Goal: Download file/media

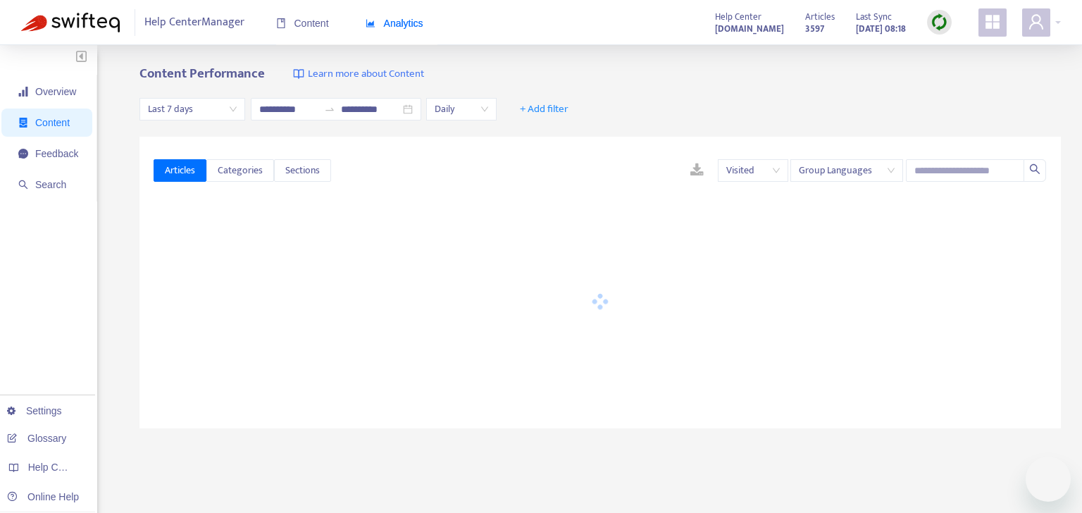
type input "**********"
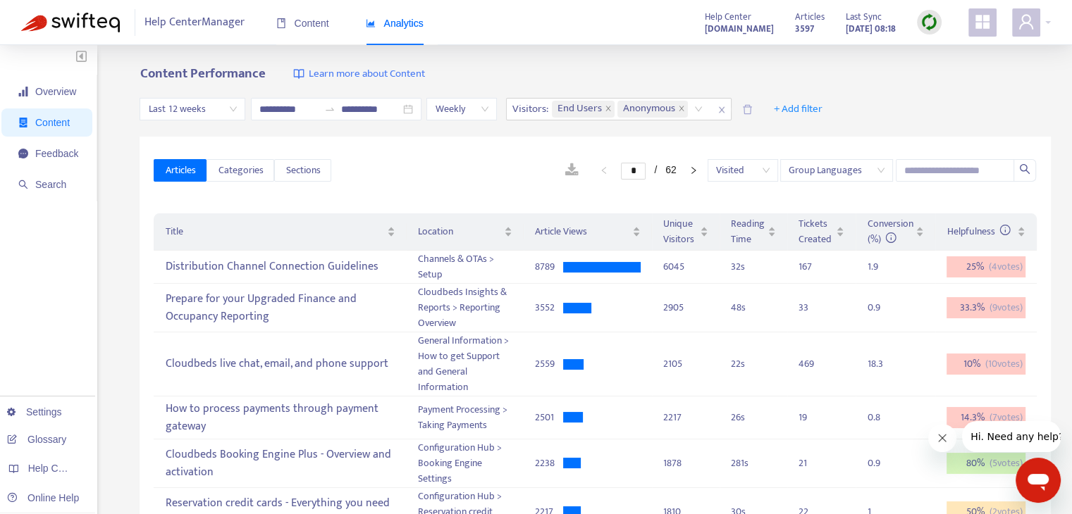
click at [44, 94] on span "Overview" at bounding box center [55, 91] width 41 height 11
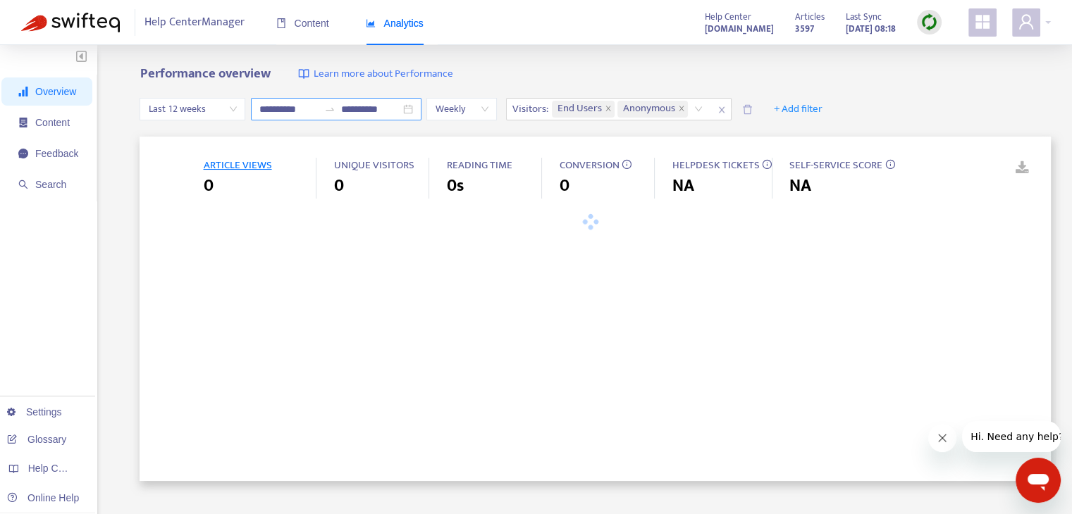
click at [73, 157] on span "Feedback" at bounding box center [56, 153] width 43 height 11
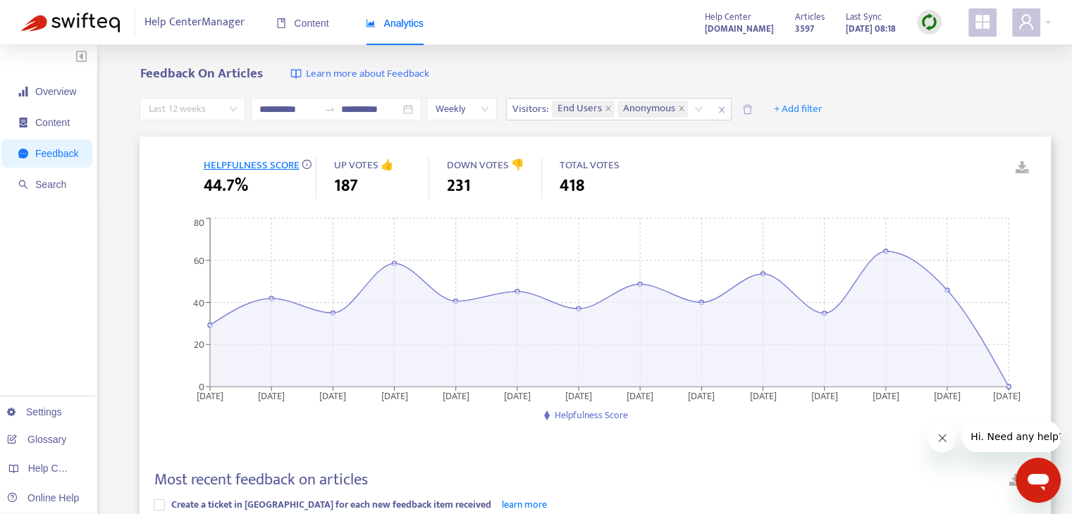
click at [221, 116] on span "Last 12 weeks" at bounding box center [192, 109] width 89 height 21
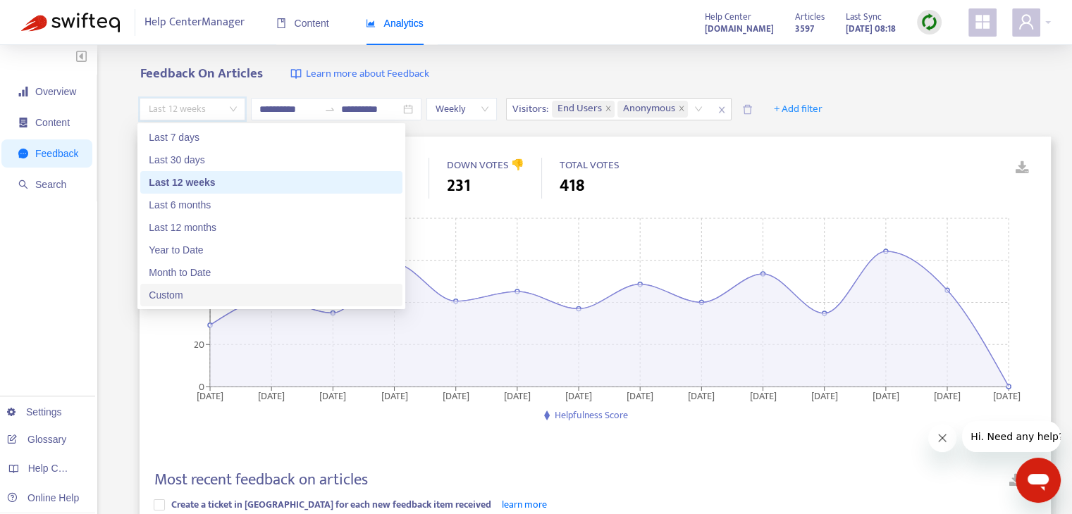
drag, startPoint x: 659, startPoint y: 441, endPoint x: 689, endPoint y: 450, distance: 31.7
click at [660, 442] on div "[DATE] [DATE] [DATE] [DATE] [DATE] [DATE] [DATE] [DATE] [DATE] [DATE] [DATE] [D…" at bounding box center [591, 337] width 874 height 245
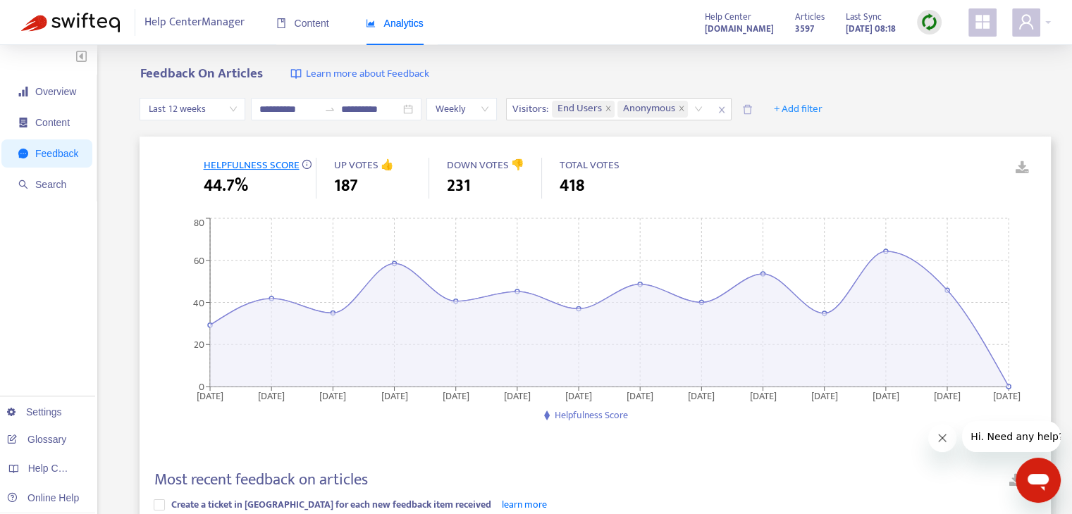
click at [1022, 170] on link at bounding box center [1011, 168] width 21 height 21
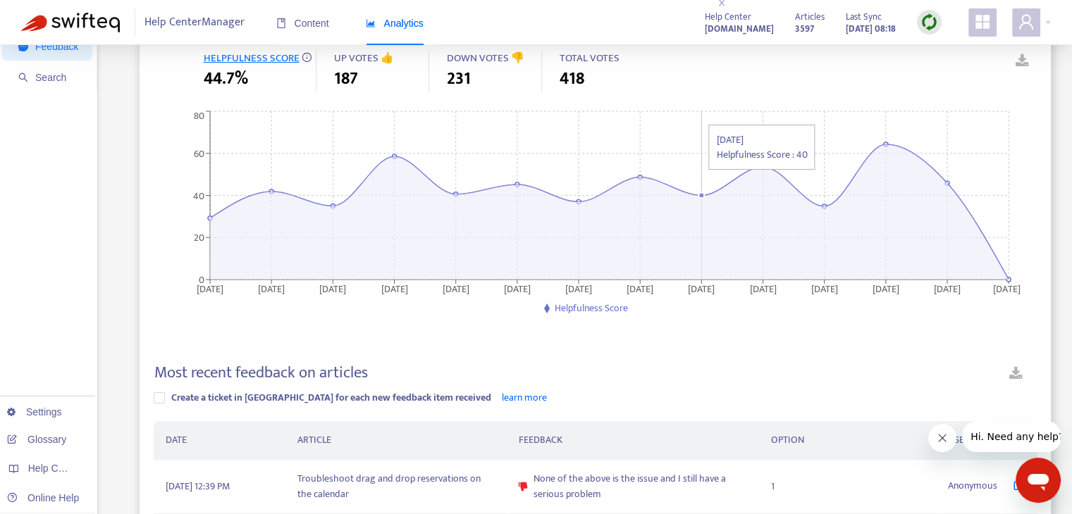
scroll to position [282, 0]
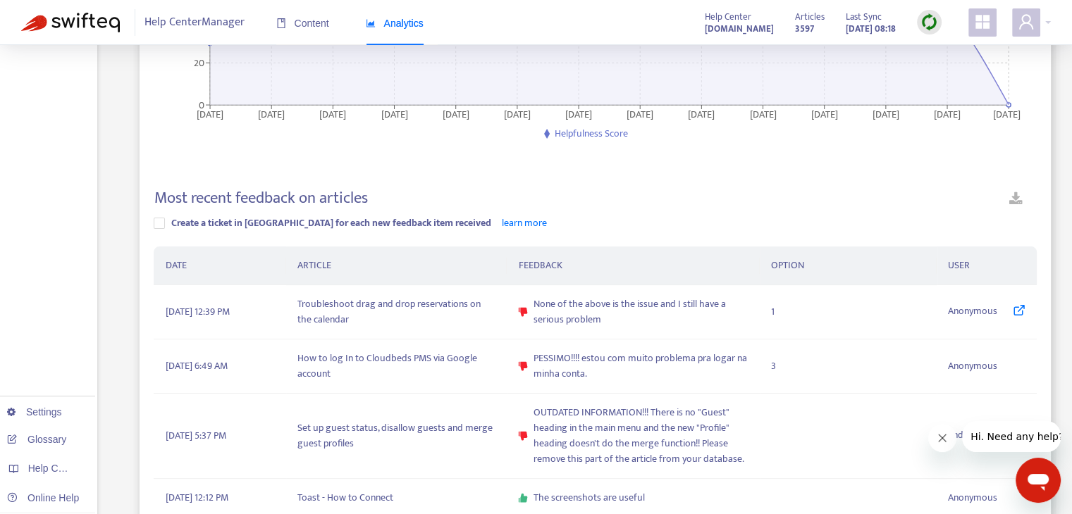
click at [1020, 195] on link at bounding box center [1016, 201] width 42 height 25
